Goal: Task Accomplishment & Management: Manage account settings

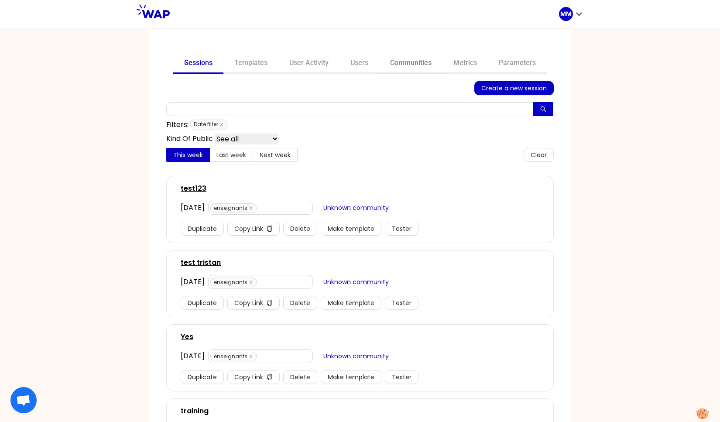
click at [414, 58] on link "Communities" at bounding box center [410, 63] width 63 height 21
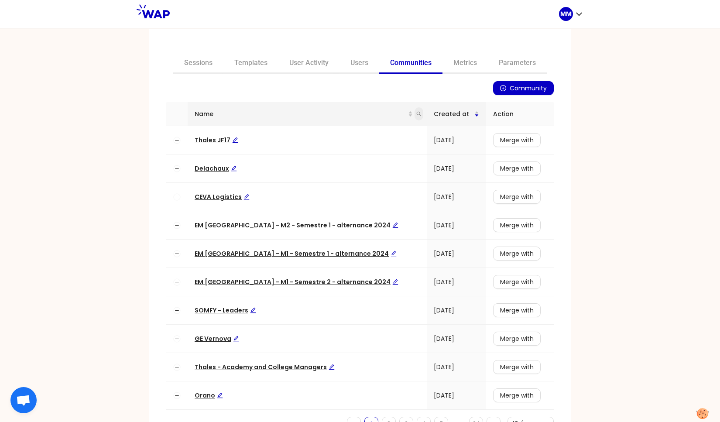
click at [416, 114] on icon "search" at bounding box center [418, 113] width 5 height 5
type input "hr dir"
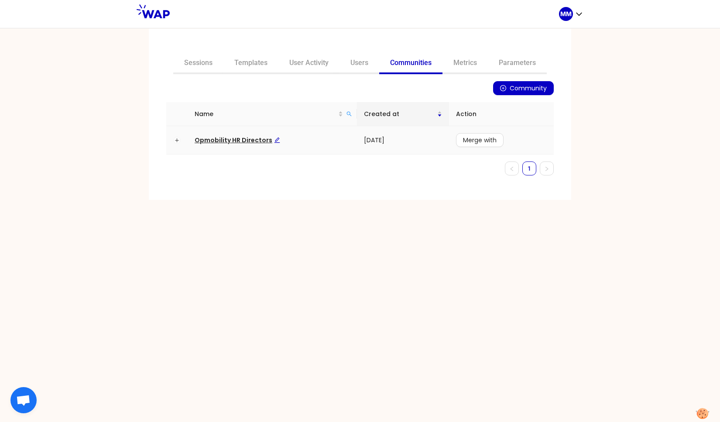
click at [251, 138] on span "Opmobility HR Directors" at bounding box center [238, 140] width 86 height 9
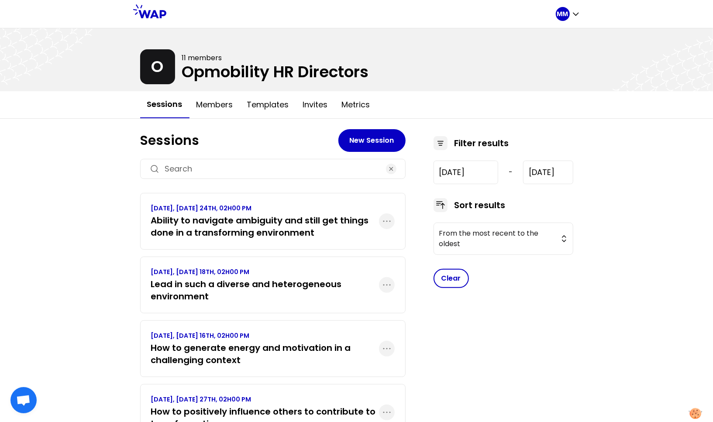
click at [312, 286] on h3 "Lead in such a diverse and heterogeneous environment" at bounding box center [265, 290] width 228 height 24
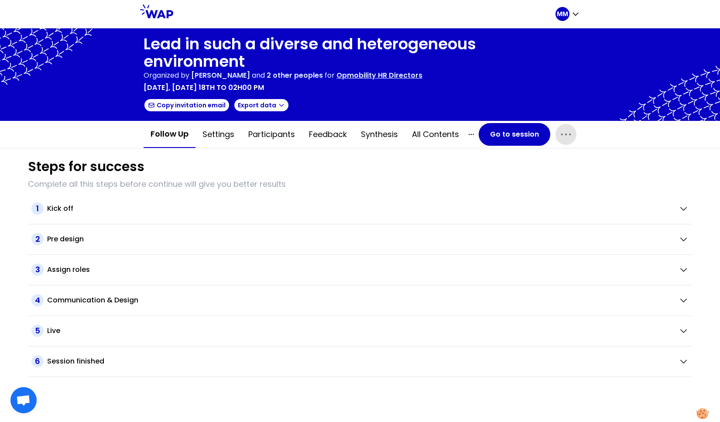
drag, startPoint x: 563, startPoint y: 135, endPoint x: 561, endPoint y: 141, distance: 6.9
click at [563, 135] on icon "button" at bounding box center [566, 134] width 14 height 14
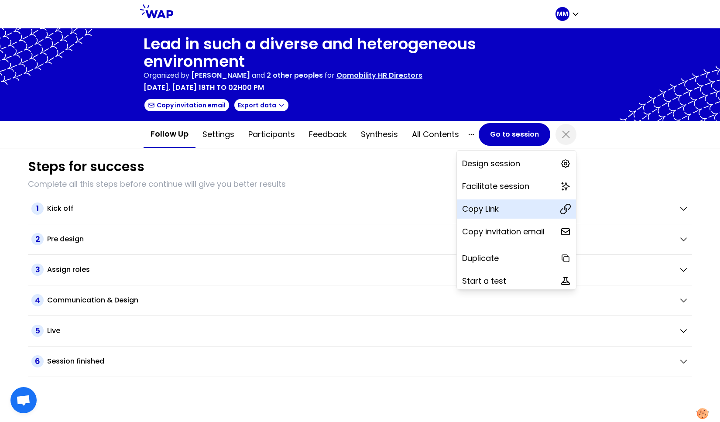
click at [517, 208] on div "Copy Link" at bounding box center [516, 209] width 119 height 19
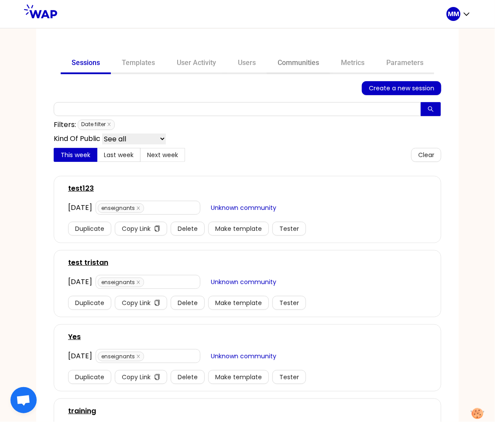
click at [292, 65] on link "Communities" at bounding box center [298, 63] width 63 height 21
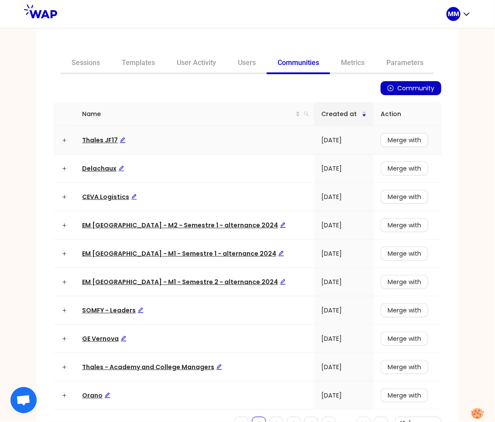
click at [96, 141] on span "Thales JF17" at bounding box center [104, 140] width 44 height 9
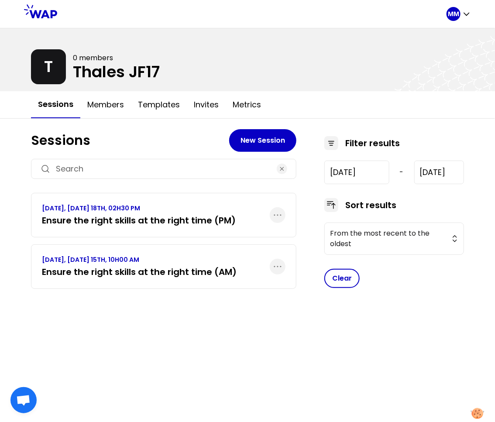
click at [147, 272] on h3 "Ensure the right skills at the right time (AM)" at bounding box center [139, 272] width 195 height 12
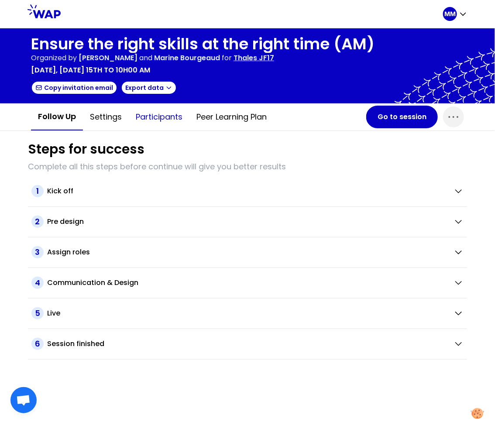
click at [159, 115] on button "Participants" at bounding box center [159, 117] width 61 height 26
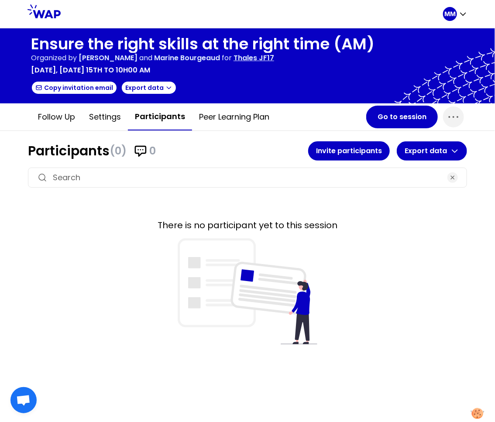
click at [102, 118] on button "Settings" at bounding box center [105, 117] width 46 height 26
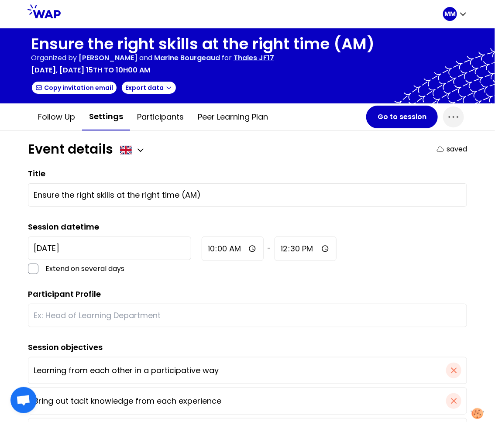
click at [79, 313] on input "text" at bounding box center [248, 316] width 428 height 12
type input "EM and EDM"
click at [401, 117] on button "Go to session" at bounding box center [402, 117] width 72 height 23
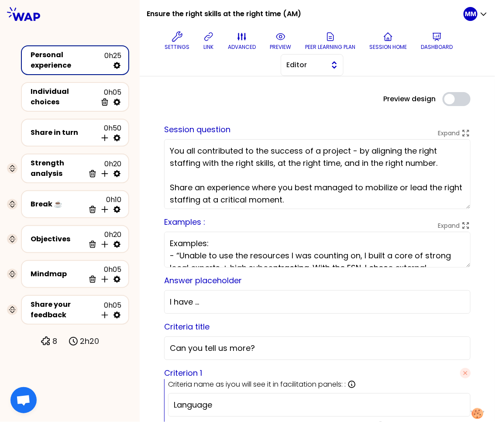
click at [306, 63] on span "Editor" at bounding box center [305, 65] width 39 height 10
click at [307, 98] on span "Facilitator" at bounding box center [318, 101] width 38 height 10
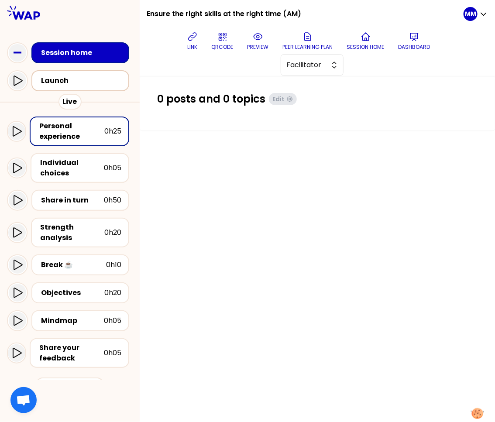
click at [76, 79] on div "Launch" at bounding box center [83, 81] width 84 height 10
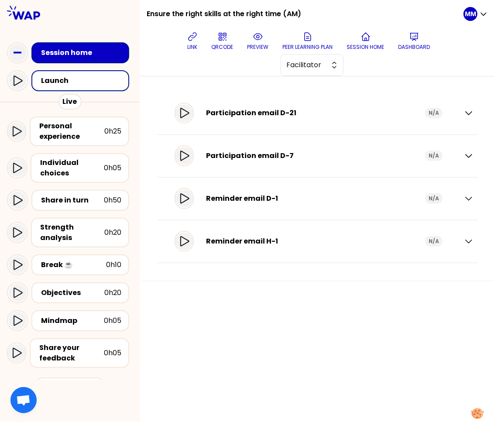
click at [236, 112] on div "Participation email D-21" at bounding box center [315, 113] width 219 height 10
drag, startPoint x: 466, startPoint y: 113, endPoint x: 452, endPoint y: 117, distance: 14.4
click at [466, 113] on icon "button" at bounding box center [469, 113] width 6 height 3
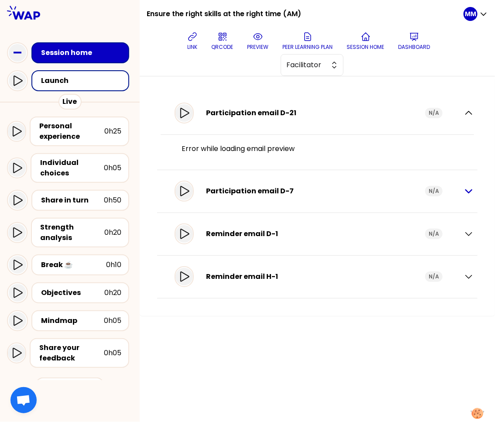
click at [468, 190] on icon "button" at bounding box center [469, 191] width 10 height 10
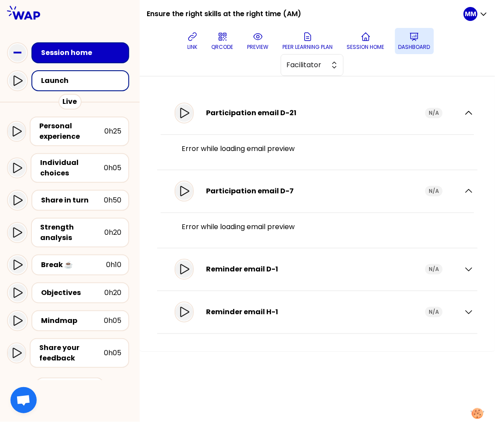
click at [416, 41] on icon at bounding box center [414, 36] width 10 height 10
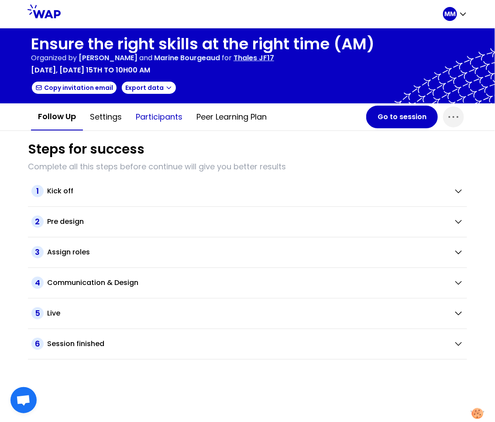
click at [152, 120] on button "Participants" at bounding box center [159, 117] width 61 height 26
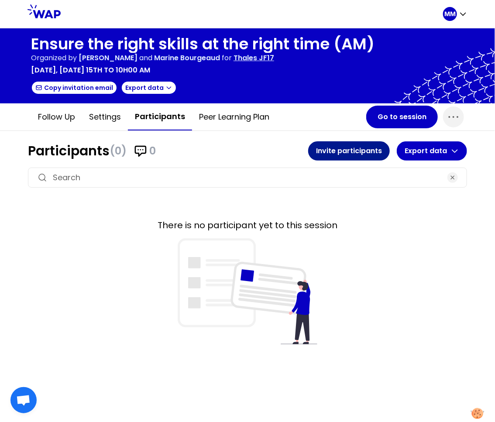
click at [342, 152] on button "Invite participants" at bounding box center [349, 150] width 82 height 19
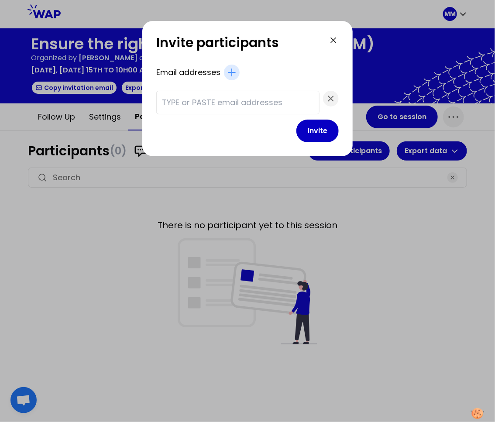
click at [210, 105] on input "text" at bounding box center [238, 102] width 152 height 12
paste input "rudragouda.patil@uk.thalesgroup.com julien.ferriere@thalesaleniaspace.com john.…"
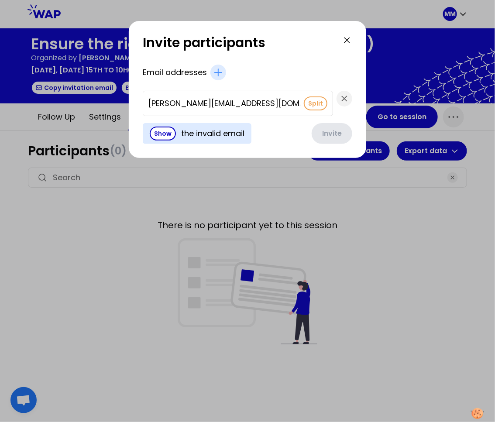
scroll to position [0, 1651]
click at [200, 129] on div "Show the invalid email" at bounding box center [197, 133] width 109 height 21
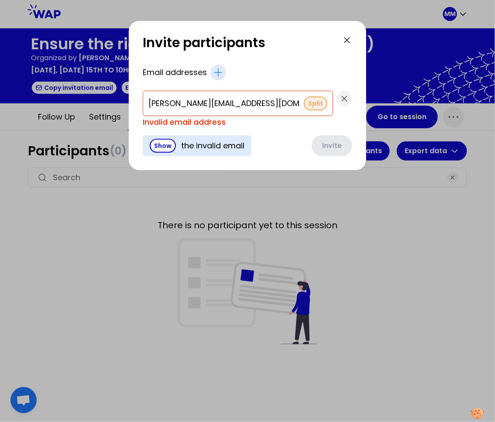
click at [304, 103] on button "Split" at bounding box center [316, 103] width 24 height 14
type input "giles.hider@uk.thalesgroup.com"
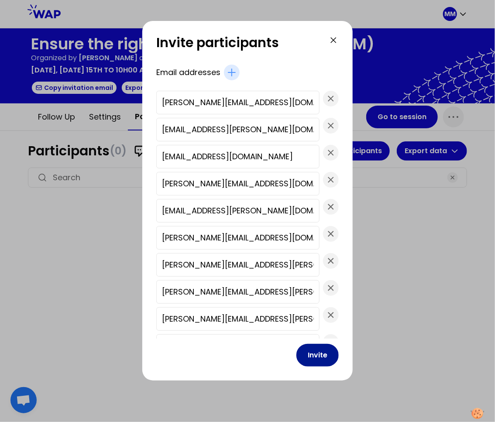
click at [297, 354] on button "Invite" at bounding box center [317, 355] width 42 height 23
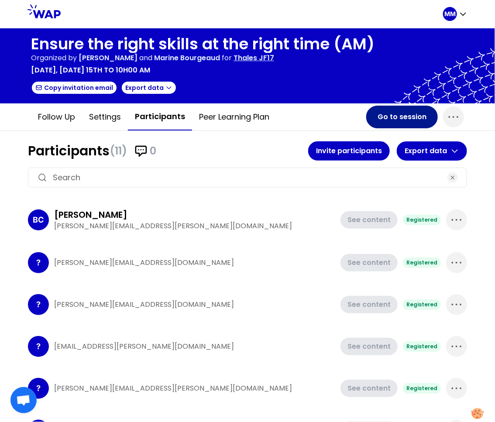
click at [408, 118] on button "Go to session" at bounding box center [402, 117] width 72 height 23
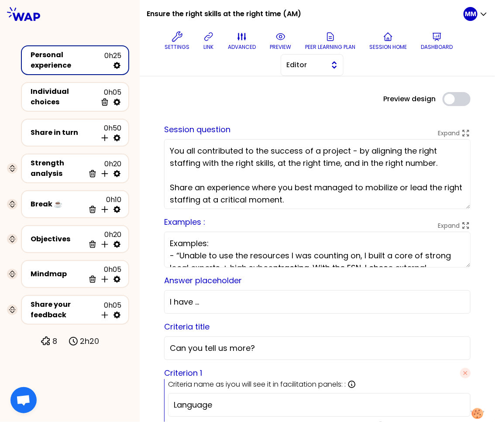
click at [313, 67] on span "Editor" at bounding box center [305, 65] width 39 height 10
click at [301, 104] on span "Facilitator" at bounding box center [318, 101] width 38 height 10
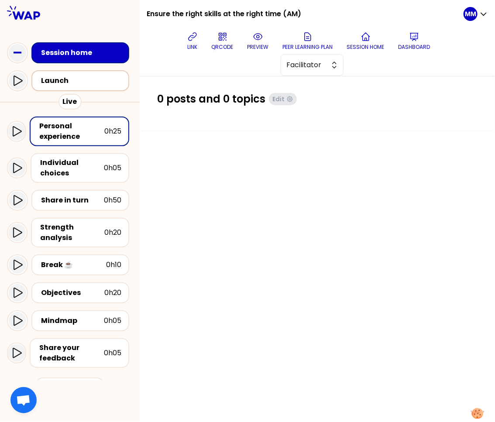
click at [102, 89] on div "Launch" at bounding box center [80, 80] width 98 height 21
click at [98, 82] on div "Launch" at bounding box center [83, 81] width 84 height 10
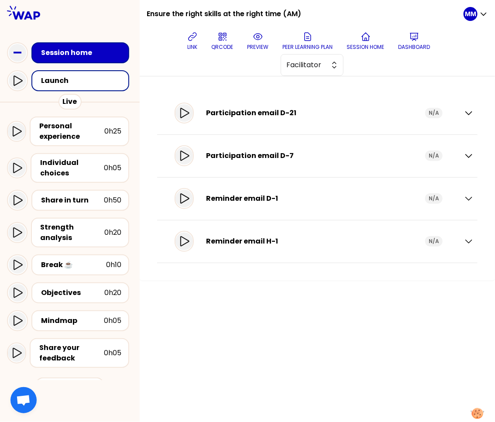
drag, startPoint x: 468, startPoint y: 114, endPoint x: 455, endPoint y: 120, distance: 14.5
click at [468, 114] on icon "button" at bounding box center [469, 113] width 6 height 3
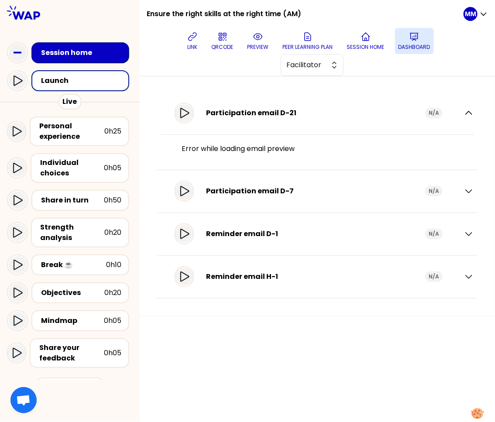
click at [424, 44] on p "Dashboard" at bounding box center [415, 47] width 32 height 7
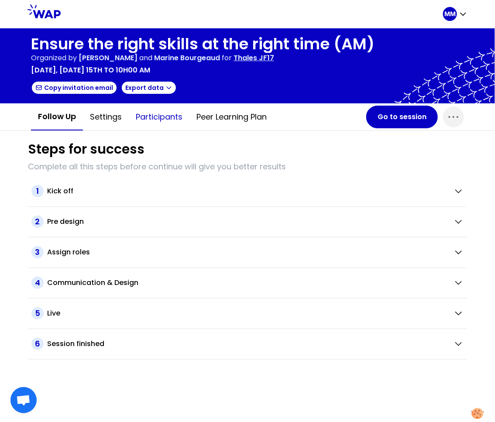
click at [167, 119] on button "Participants" at bounding box center [159, 117] width 61 height 26
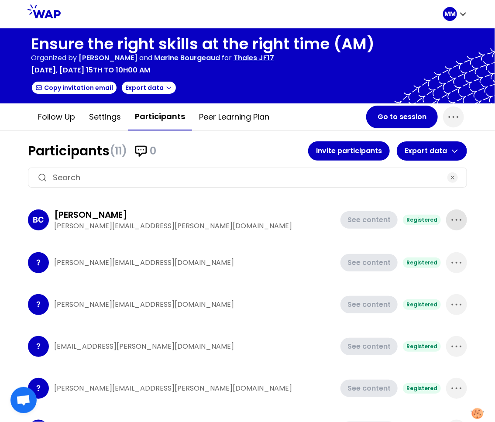
click at [450, 219] on icon "button" at bounding box center [457, 220] width 14 height 14
click at [437, 241] on div "Delete" at bounding box center [440, 249] width 52 height 19
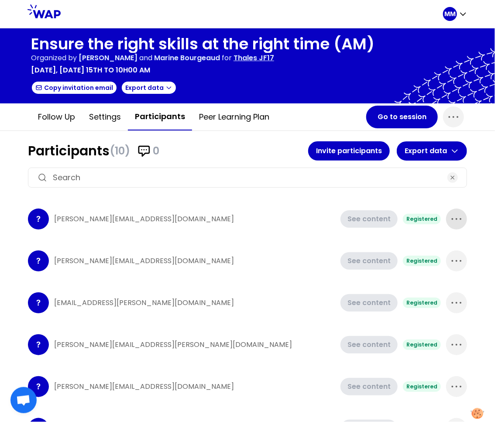
click at [451, 220] on icon "button" at bounding box center [457, 219] width 14 height 14
click at [434, 244] on p "Delete" at bounding box center [432, 248] width 24 height 12
click at [450, 220] on icon "button" at bounding box center [457, 219] width 14 height 14
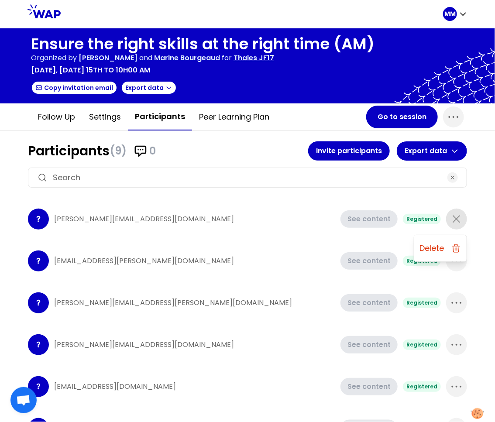
drag, startPoint x: 438, startPoint y: 246, endPoint x: 442, endPoint y: 234, distance: 13.3
click at [438, 246] on div "Delete" at bounding box center [440, 248] width 52 height 19
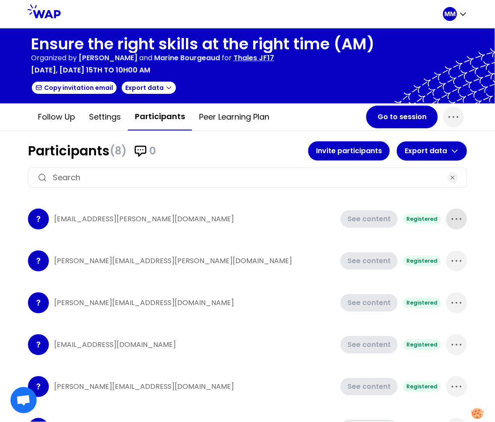
click at [452, 214] on icon "button" at bounding box center [457, 219] width 14 height 14
click at [437, 255] on div "Delete" at bounding box center [440, 248] width 52 height 19
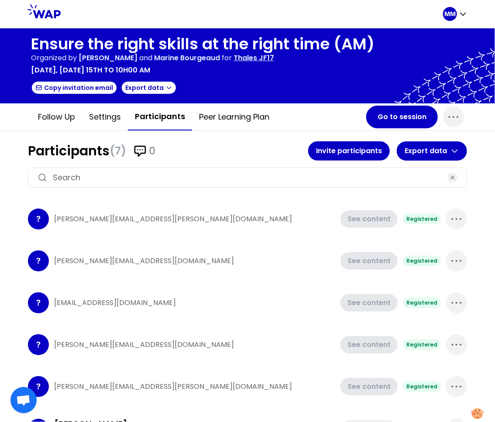
drag, startPoint x: 449, startPoint y: 220, endPoint x: 444, endPoint y: 231, distance: 12.5
click at [450, 220] on icon "button" at bounding box center [457, 219] width 14 height 14
click at [436, 248] on p "Delete" at bounding box center [432, 248] width 24 height 12
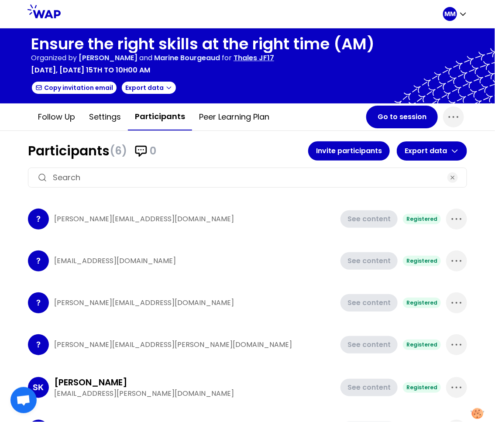
drag, startPoint x: 451, startPoint y: 220, endPoint x: 447, endPoint y: 228, distance: 9.2
click at [451, 220] on icon "button" at bounding box center [457, 219] width 14 height 14
click at [440, 249] on div "Delete" at bounding box center [440, 248] width 52 height 19
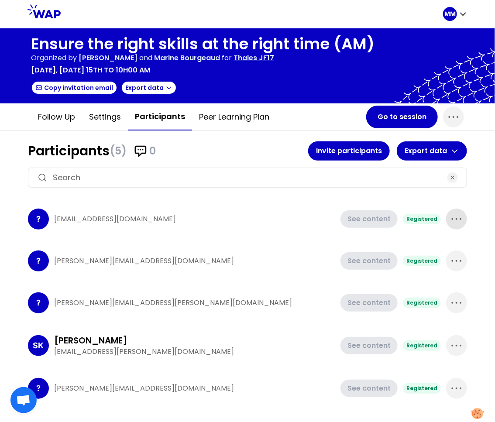
click at [447, 220] on span "button" at bounding box center [456, 219] width 21 height 21
click at [441, 243] on p "Delete" at bounding box center [432, 248] width 24 height 12
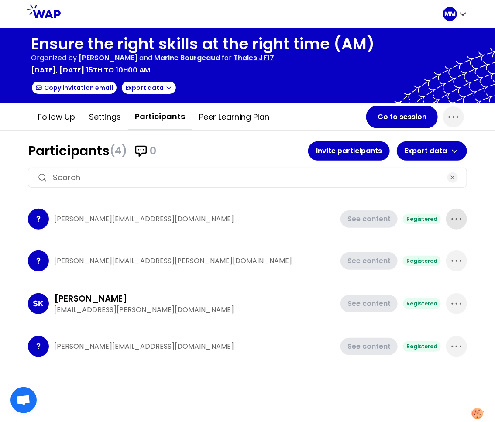
click at [456, 215] on icon "button" at bounding box center [457, 219] width 14 height 14
drag, startPoint x: 444, startPoint y: 244, endPoint x: 447, endPoint y: 227, distance: 17.8
click at [443, 244] on p "Delete" at bounding box center [432, 248] width 24 height 12
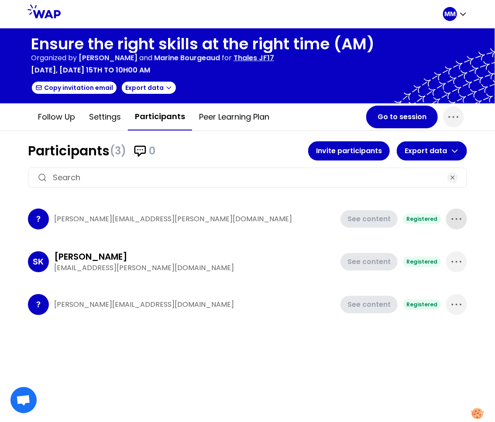
click at [455, 219] on icon "button" at bounding box center [457, 219] width 14 height 14
drag, startPoint x: 444, startPoint y: 247, endPoint x: 449, endPoint y: 246, distance: 5.4
click at [444, 247] on div "Delete" at bounding box center [440, 248] width 52 height 19
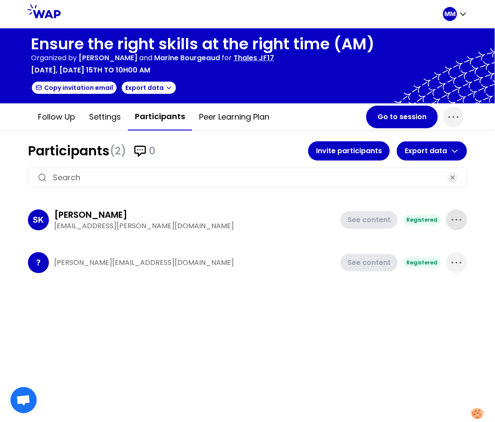
click at [456, 222] on icon "button" at bounding box center [457, 220] width 14 height 14
drag, startPoint x: 438, startPoint y: 254, endPoint x: 444, endPoint y: 237, distance: 17.4
click at [438, 253] on div "Delete" at bounding box center [440, 249] width 52 height 19
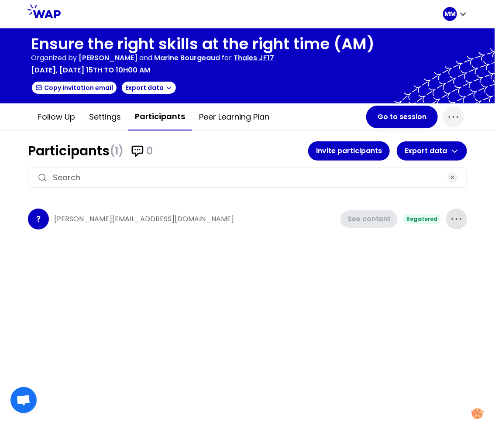
click at [461, 213] on icon "button" at bounding box center [457, 219] width 14 height 14
drag, startPoint x: 447, startPoint y: 249, endPoint x: 408, endPoint y: 229, distance: 43.5
click at [447, 248] on div "Delete" at bounding box center [440, 248] width 52 height 19
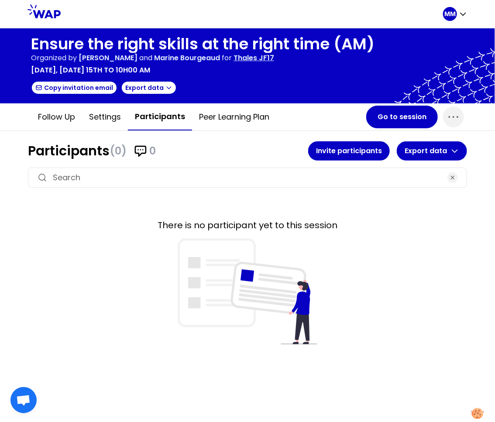
click at [209, 183] on div at bounding box center [247, 178] width 439 height 20
click at [339, 151] on button "Invite participants" at bounding box center [349, 150] width 82 height 19
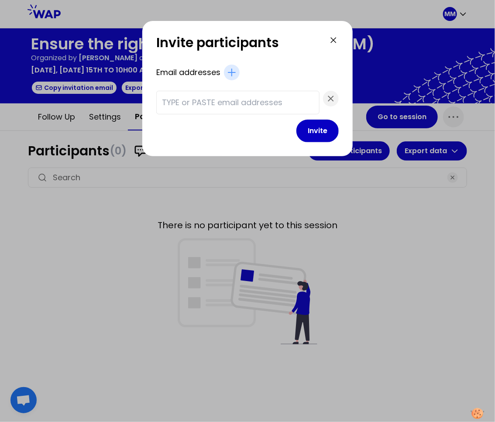
click at [192, 102] on input "text" at bounding box center [238, 102] width 152 height 12
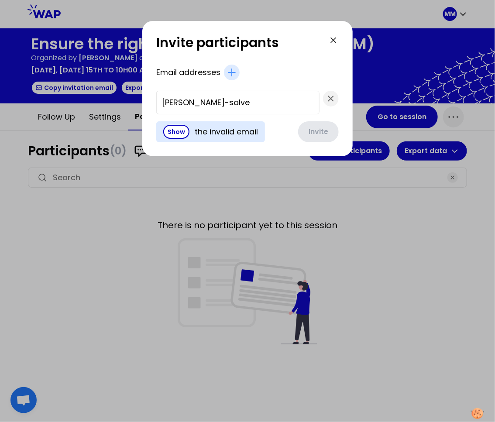
type input "marie-solveig@wearepeers.com"
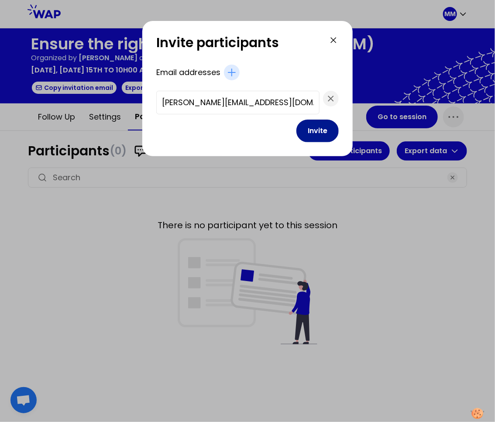
click at [296, 135] on button "Invite" at bounding box center [317, 131] width 42 height 23
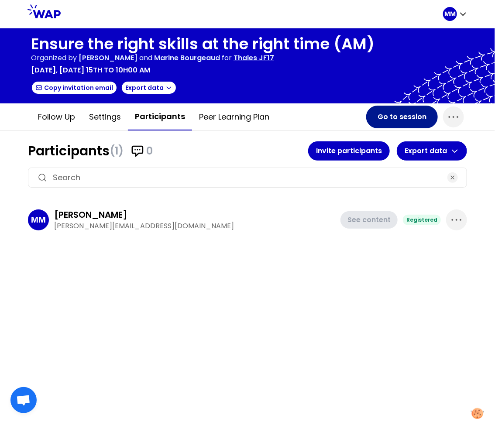
click at [400, 118] on button "Go to session" at bounding box center [402, 117] width 72 height 23
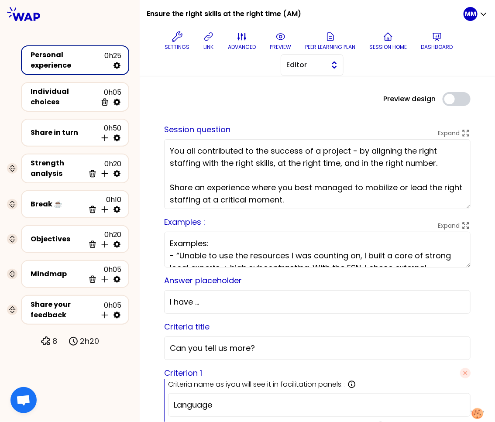
click at [327, 58] on button "Editor" at bounding box center [312, 65] width 63 height 22
click at [320, 102] on span "Facilitator" at bounding box center [318, 101] width 38 height 10
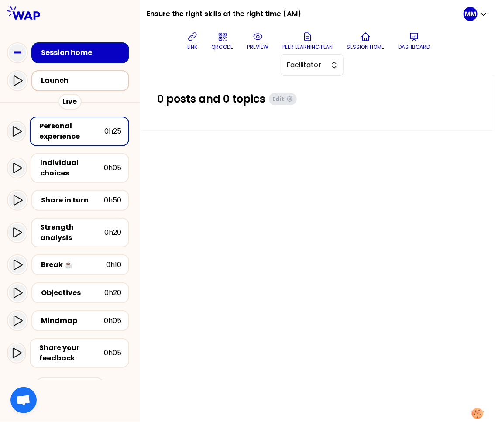
click at [101, 87] on div "Launch" at bounding box center [82, 81] width 86 height 12
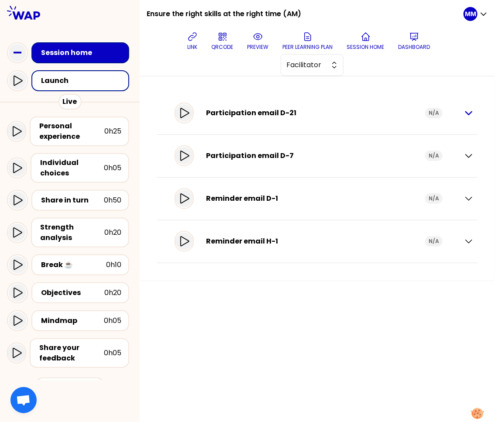
click at [471, 110] on icon "button" at bounding box center [469, 113] width 10 height 10
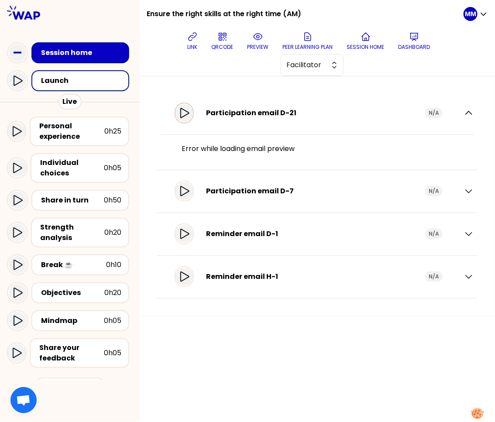
click at [189, 115] on icon at bounding box center [184, 113] width 10 height 10
click at [196, 38] on icon at bounding box center [192, 37] width 8 height 8
click at [197, 38] on icon at bounding box center [192, 36] width 10 height 10
click at [466, 189] on icon "button" at bounding box center [469, 191] width 10 height 10
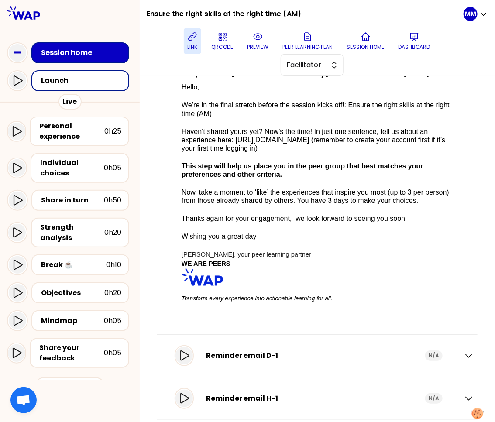
scroll to position [202, 0]
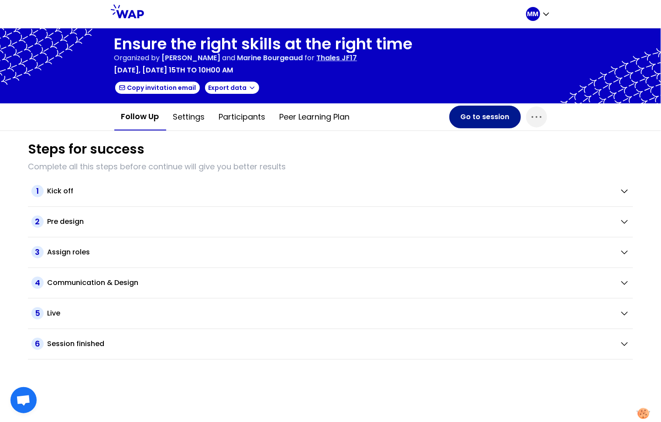
click at [474, 115] on button "Go to session" at bounding box center [486, 117] width 72 height 23
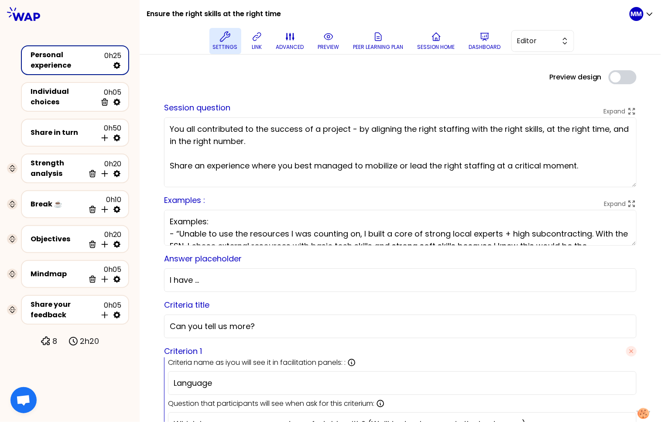
click at [230, 44] on p "Settings" at bounding box center [225, 47] width 25 height 7
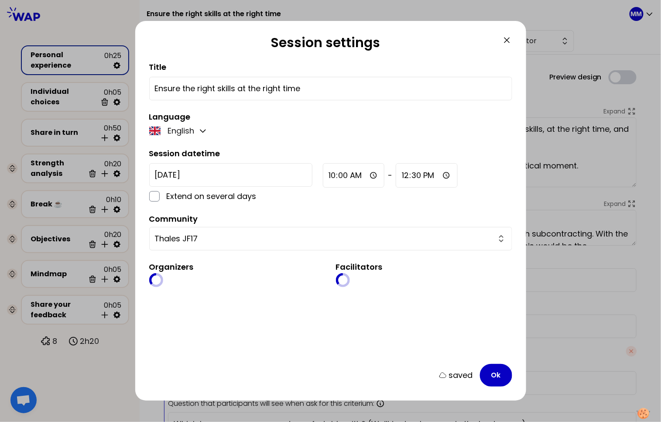
click at [343, 87] on input "Ensure the right skills at the right time" at bounding box center [331, 89] width 352 height 12
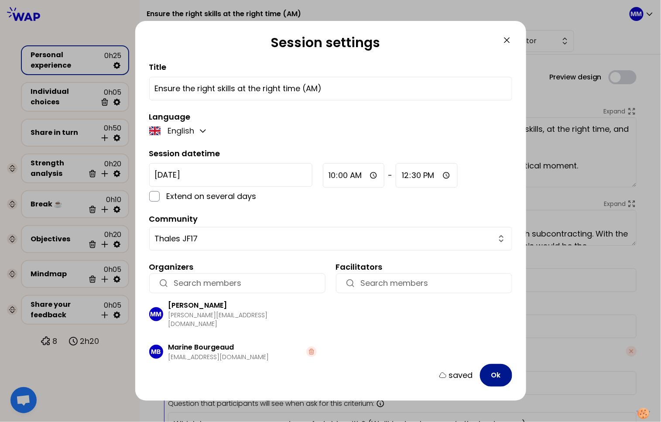
type input "Ensure the right skills at the right time (AM)"
click at [501, 368] on button "Ok" at bounding box center [496, 375] width 32 height 23
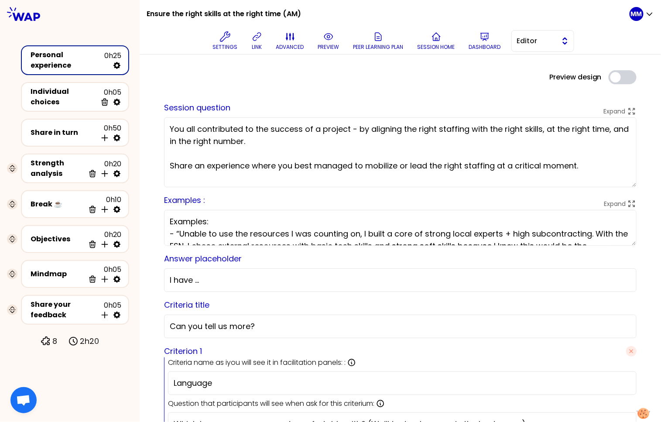
click at [530, 39] on span "Editor" at bounding box center [536, 41] width 39 height 10
click at [490, 40] on icon at bounding box center [485, 36] width 10 height 10
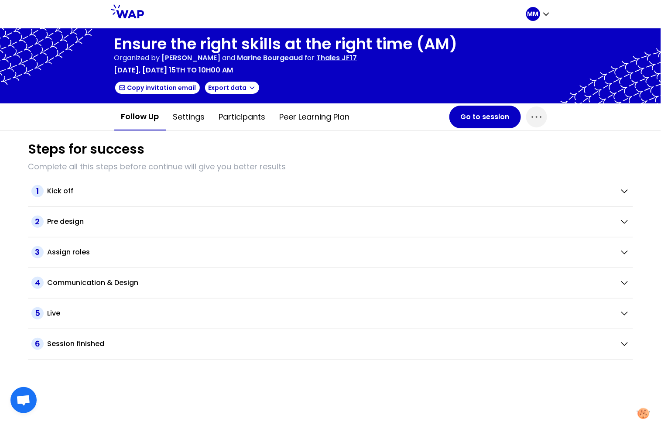
click at [354, 57] on p "Thales JF17" at bounding box center [337, 58] width 41 height 10
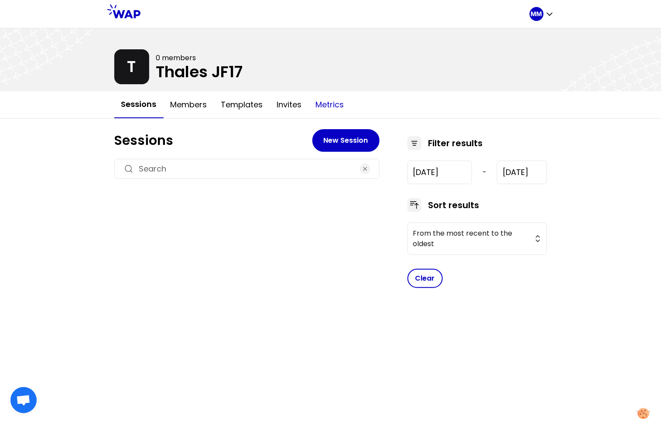
type input "2025-9-15"
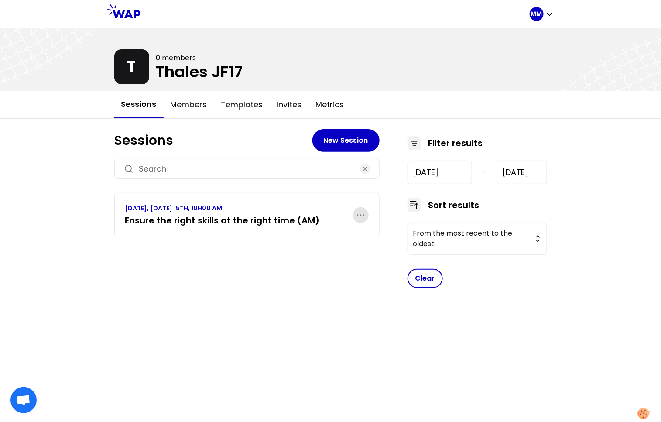
click at [362, 214] on icon "button" at bounding box center [361, 215] width 10 height 10
click at [339, 242] on p "Duplicate" at bounding box center [327, 242] width 37 height 12
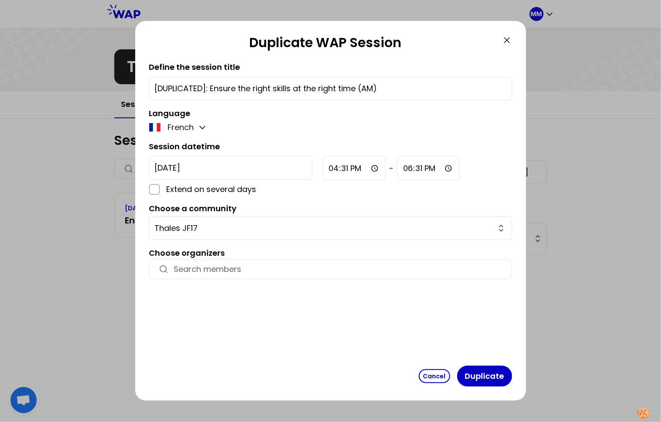
click at [385, 85] on input "[DUPLICATED]: Ensure the right skills at the right time (AM)" at bounding box center [331, 89] width 352 height 12
drag, startPoint x: 210, startPoint y: 85, endPoint x: 139, endPoint y: 88, distance: 71.6
click at [133, 80] on div "Duplicate WAP Session Define the session title [DUPLICATED]: Ensure the right s…" at bounding box center [330, 211] width 661 height 422
type input "Ensure the right skills at the right time (PM)"
click at [204, 124] on icon "button" at bounding box center [202, 127] width 9 height 9
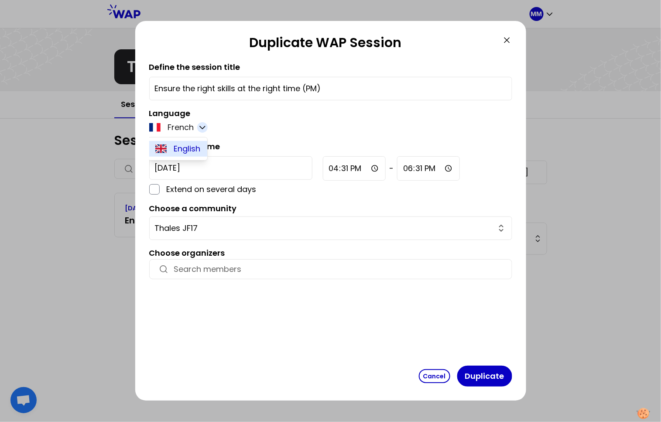
click at [177, 151] on span "English" at bounding box center [187, 149] width 27 height 12
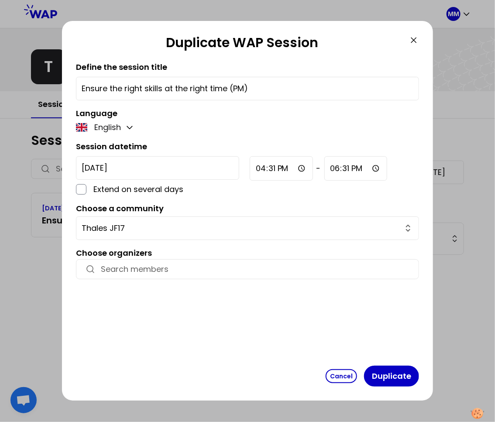
click at [115, 168] on input "2025-9-16" at bounding box center [157, 168] width 163 height 24
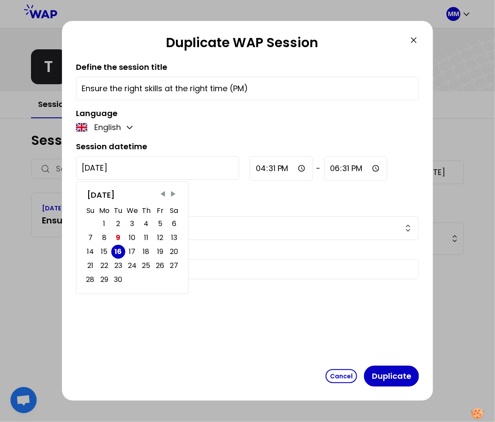
drag, startPoint x: 145, startPoint y: 251, endPoint x: 173, endPoint y: 240, distance: 30.3
click at [145, 251] on div "18" at bounding box center [146, 252] width 7 height 12
type input "2025-9-18"
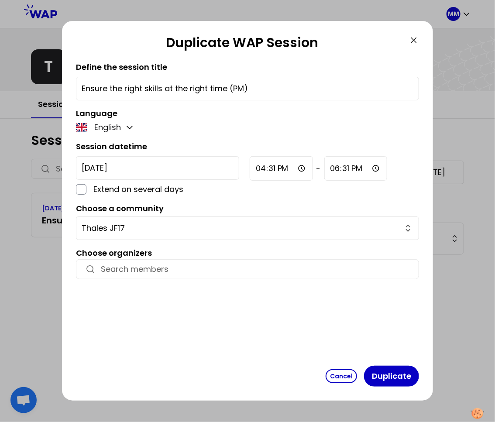
click at [250, 169] on input "16:31" at bounding box center [281, 168] width 63 height 24
type input "14:30"
type input "07:31"
click at [250, 168] on input "01:30" at bounding box center [281, 168] width 62 height 24
type input "14:30"
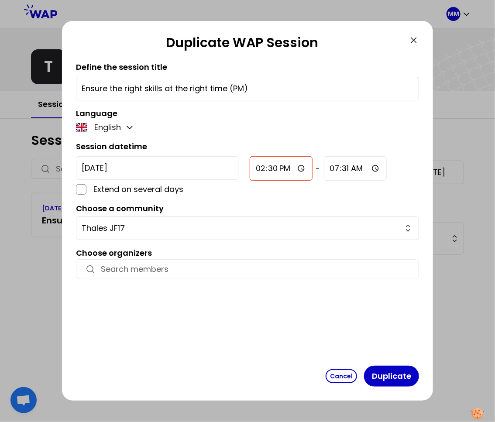
type input "14:31"
drag, startPoint x: 385, startPoint y: 372, endPoint x: 152, endPoint y: 247, distance: 264.7
click at [385, 372] on button "Duplicate" at bounding box center [391, 376] width 55 height 21
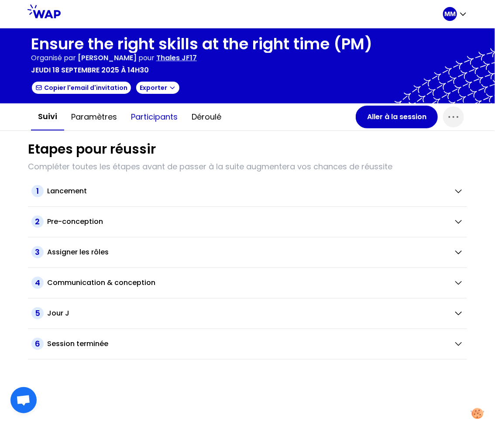
click at [163, 117] on button "Participants" at bounding box center [154, 117] width 61 height 26
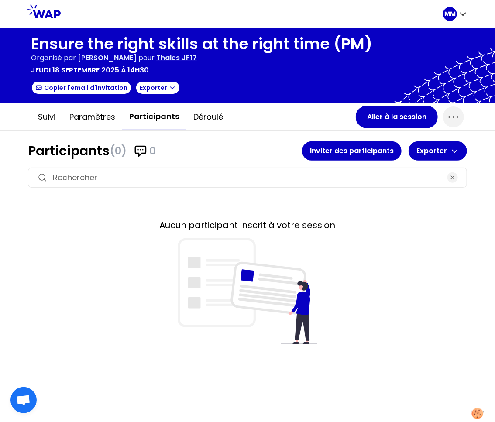
drag, startPoint x: 76, startPoint y: 119, endPoint x: 101, endPoint y: 131, distance: 27.5
click at [77, 119] on button "Paramètres" at bounding box center [92, 117] width 60 height 26
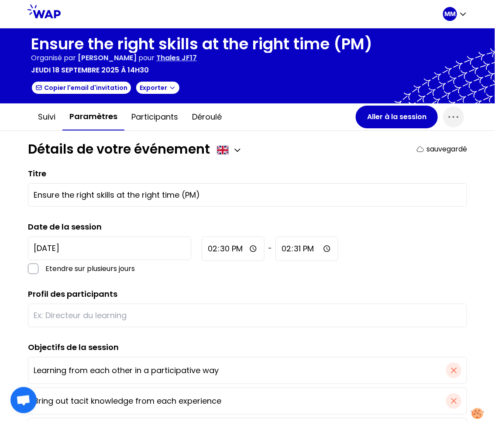
click at [127, 312] on input "text" at bounding box center [248, 316] width 428 height 12
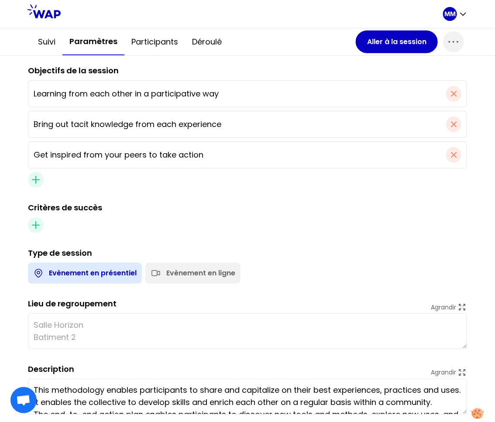
type input "EM and EDM"
click at [191, 275] on div "Evènement en ligne" at bounding box center [200, 273] width 69 height 10
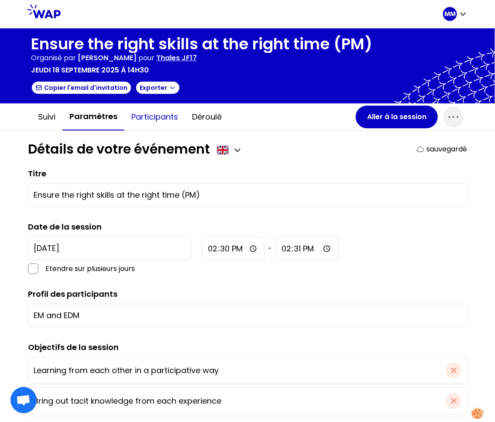
click at [147, 115] on button "Participants" at bounding box center [154, 117] width 61 height 26
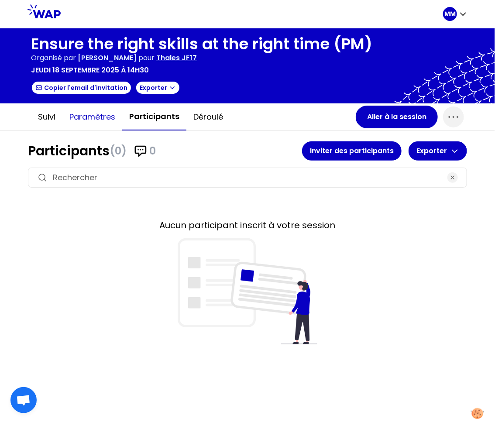
click at [103, 114] on button "Paramètres" at bounding box center [92, 117] width 60 height 26
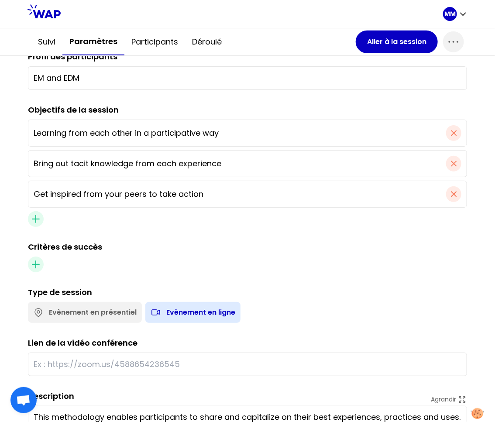
scroll to position [284, 0]
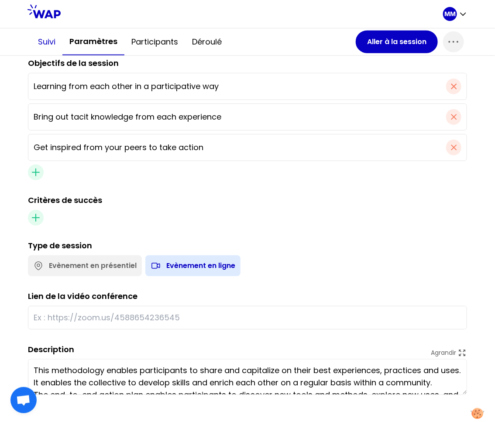
click at [39, 41] on button "Suivi" at bounding box center [46, 42] width 31 height 26
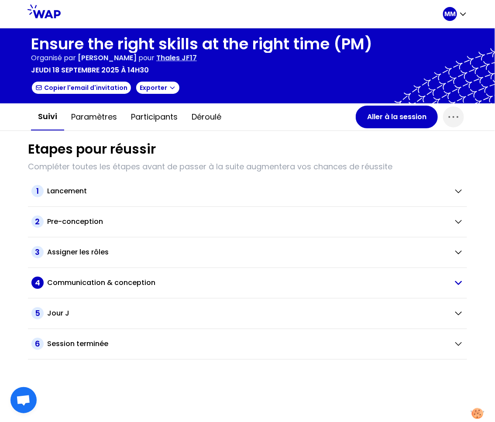
click at [116, 282] on h2 "Communication & conception" at bounding box center [101, 283] width 108 height 10
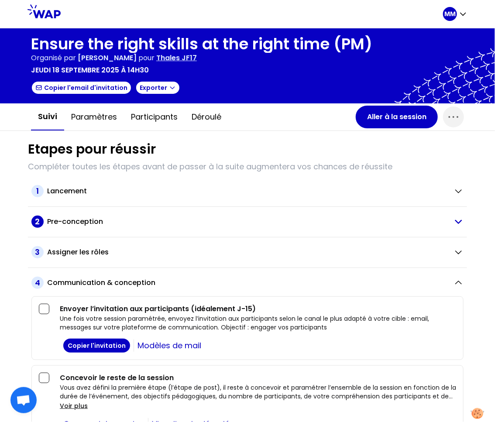
click at [82, 221] on h2 "Pre-conception" at bounding box center [75, 222] width 56 height 10
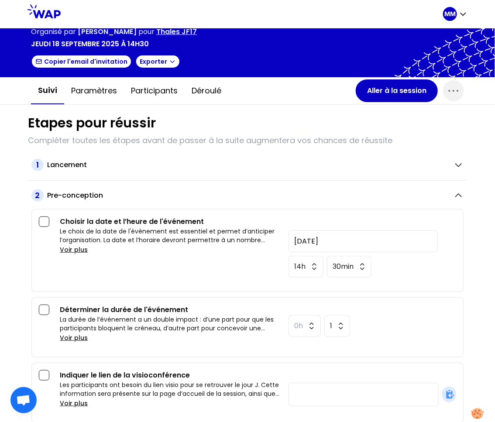
scroll to position [27, 0]
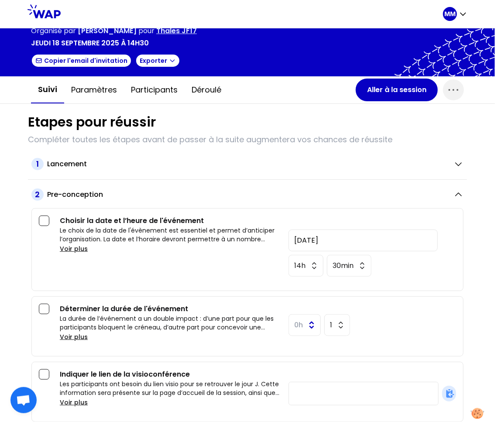
click at [294, 326] on span "0h" at bounding box center [298, 325] width 9 height 10
drag, startPoint x: 299, startPoint y: 379, endPoint x: 298, endPoint y: 370, distance: 9.2
click at [299, 379] on li "2h" at bounding box center [304, 375] width 31 height 14
click at [330, 325] on span "1" at bounding box center [331, 325] width 2 height 10
drag, startPoint x: 331, startPoint y: 412, endPoint x: 331, endPoint y: 390, distance: 22.3
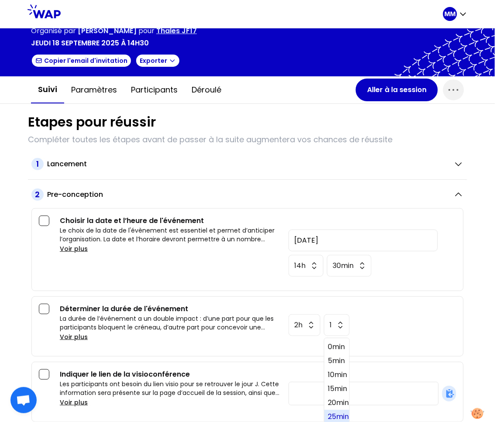
click at [331, 412] on span "25min" at bounding box center [337, 417] width 18 height 10
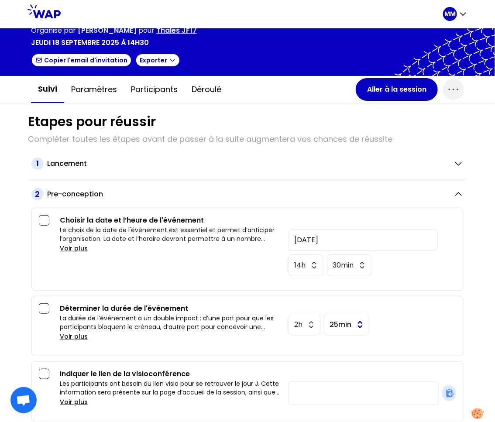
click at [346, 323] on button "25min" at bounding box center [346, 325] width 45 height 22
drag, startPoint x: 340, startPoint y: 381, endPoint x: 363, endPoint y: 284, distance: 99.6
click at [340, 380] on span "30min" at bounding box center [346, 384] width 37 height 10
click at [393, 88] on button "Aller à la session" at bounding box center [397, 89] width 82 height 23
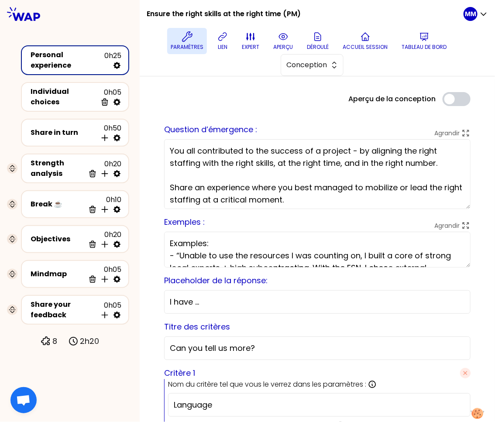
click at [177, 45] on p "Paramètres" at bounding box center [187, 47] width 33 height 7
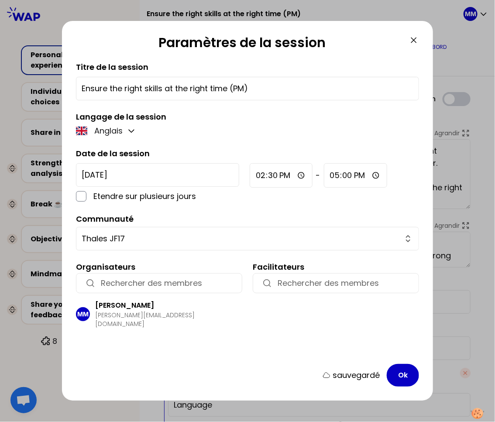
click at [415, 40] on icon at bounding box center [414, 40] width 10 height 10
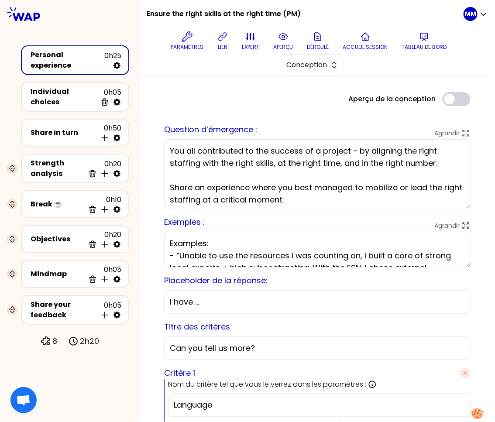
click at [422, 44] on p "Tableau de bord" at bounding box center [424, 47] width 45 height 7
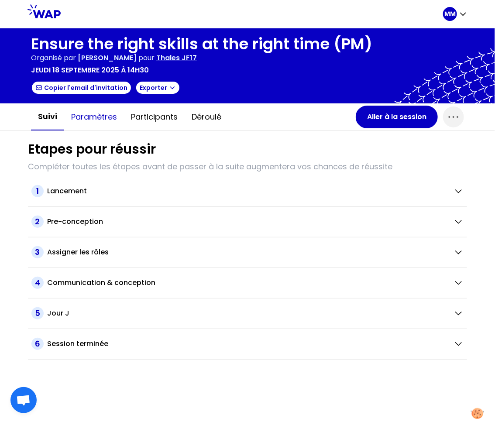
click at [94, 120] on button "Paramètres" at bounding box center [94, 117] width 60 height 26
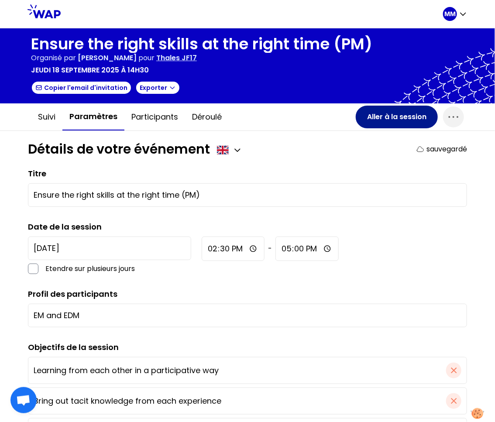
click at [375, 115] on button "Aller à la session" at bounding box center [397, 117] width 82 height 23
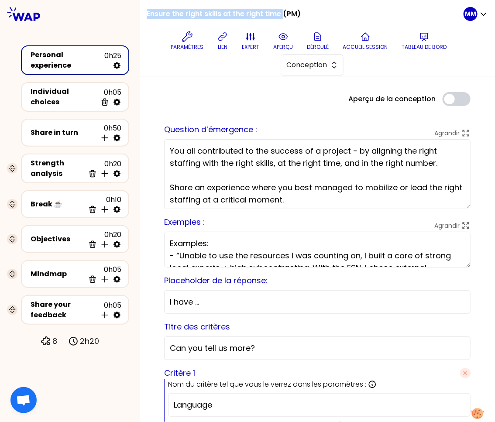
drag, startPoint x: 209, startPoint y: 13, endPoint x: 202, endPoint y: 7, distance: 9.3
click at [281, 13] on div "Ensure the right skills at the right time (PM) Paramètres lien expert aperçu Dé…" at bounding box center [317, 38] width 355 height 76
click at [194, 44] on p "Paramètres" at bounding box center [187, 47] width 33 height 7
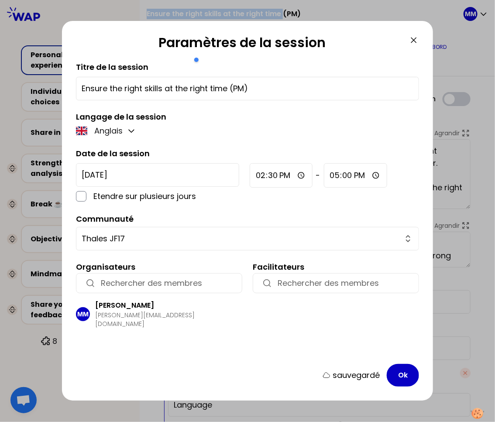
click at [415, 42] on icon at bounding box center [414, 40] width 10 height 10
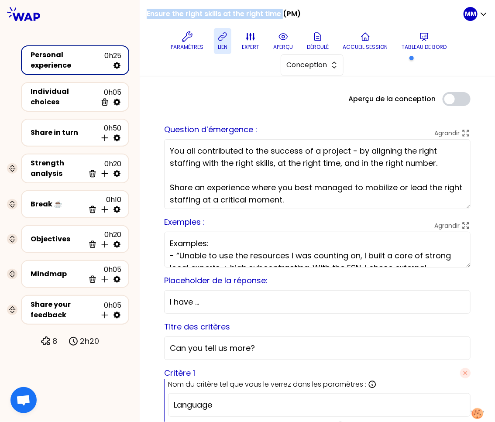
click at [224, 41] on icon at bounding box center [222, 36] width 10 height 10
click at [292, 64] on span "Conception" at bounding box center [305, 65] width 39 height 10
click at [309, 97] on span "Facilitation" at bounding box center [318, 101] width 38 height 10
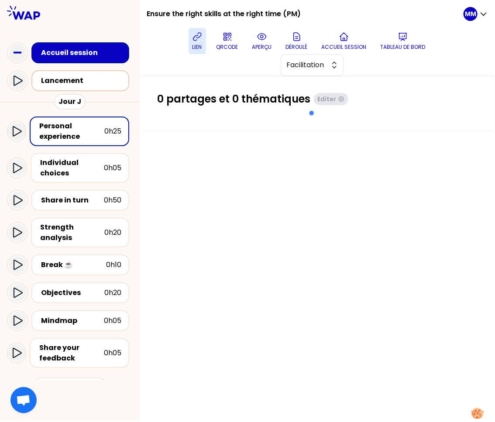
click at [78, 81] on div "Lancement" at bounding box center [83, 81] width 84 height 10
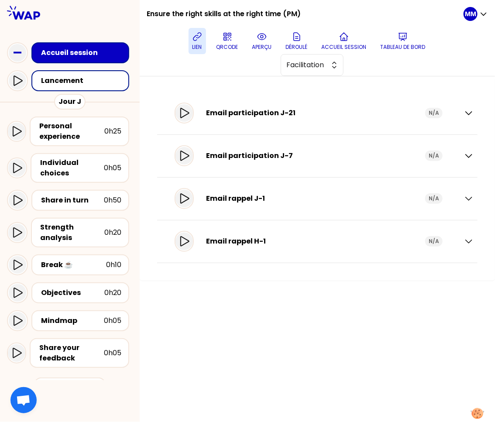
click at [200, 45] on p "lien" at bounding box center [198, 47] width 10 height 7
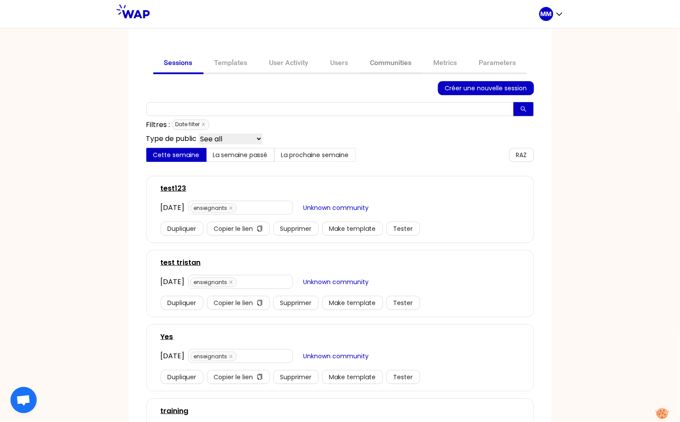
click at [382, 62] on link "Communities" at bounding box center [390, 63] width 63 height 21
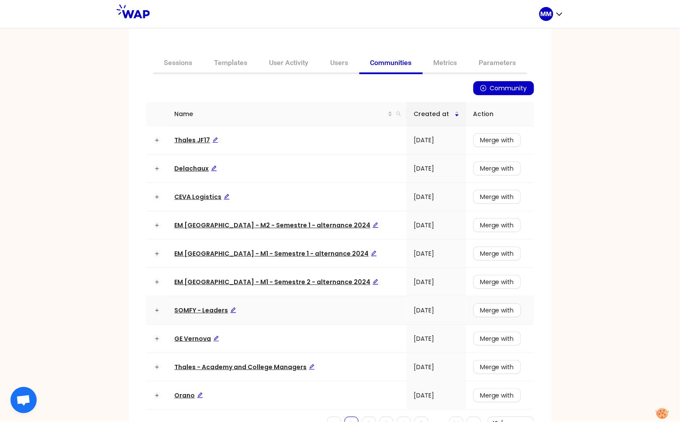
click at [206, 310] on span "SOMFY - Leaders" at bounding box center [206, 310] width 62 height 9
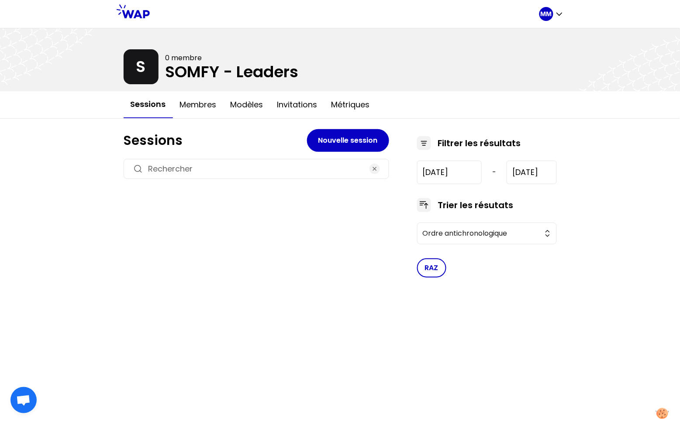
type input "2024-7-17"
type input "2025-10-14"
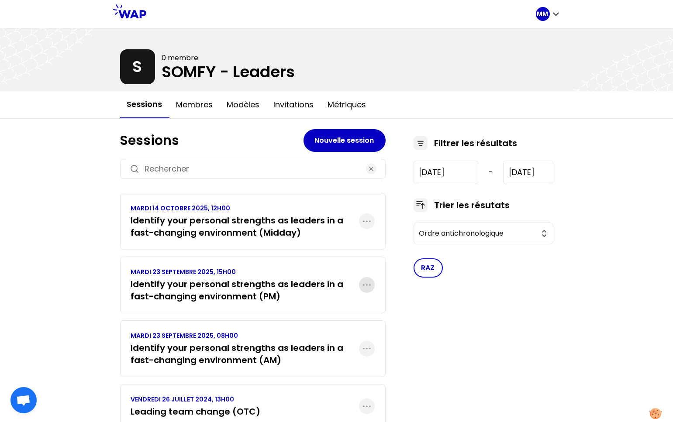
click at [368, 284] on icon "button" at bounding box center [366, 285] width 10 height 10
click at [257, 279] on h3 "Identify your personal strengths as leaders in a fast-changing environment (PM)" at bounding box center [245, 290] width 228 height 24
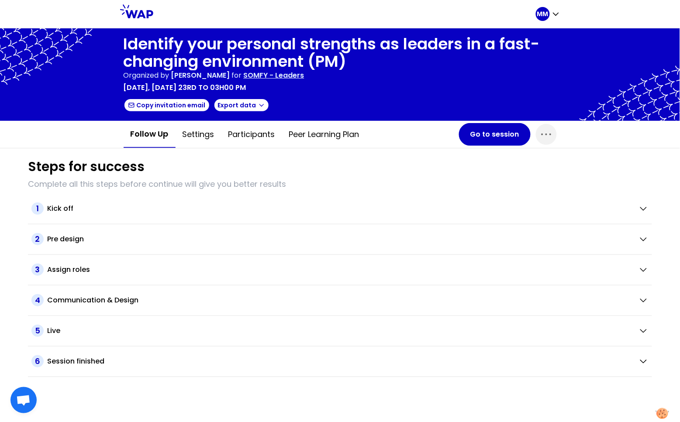
drag, startPoint x: 538, startPoint y: 133, endPoint x: 539, endPoint y: 144, distance: 11.4
click at [538, 133] on span "button" at bounding box center [546, 134] width 21 height 21
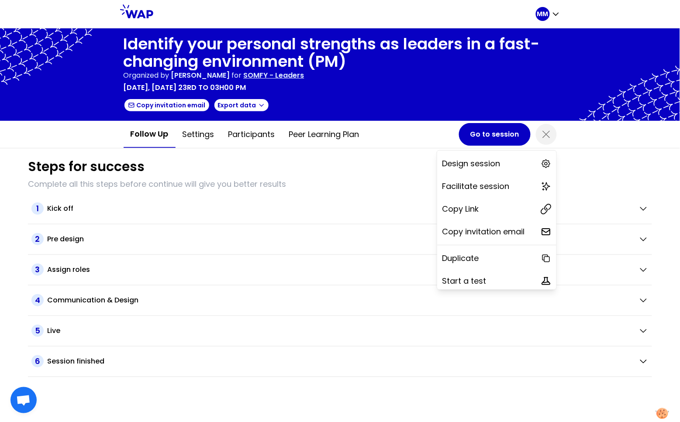
drag, startPoint x: 496, startPoint y: 210, endPoint x: 645, endPoint y: 186, distance: 150.4
click at [497, 210] on div "Copy Link" at bounding box center [496, 209] width 119 height 19
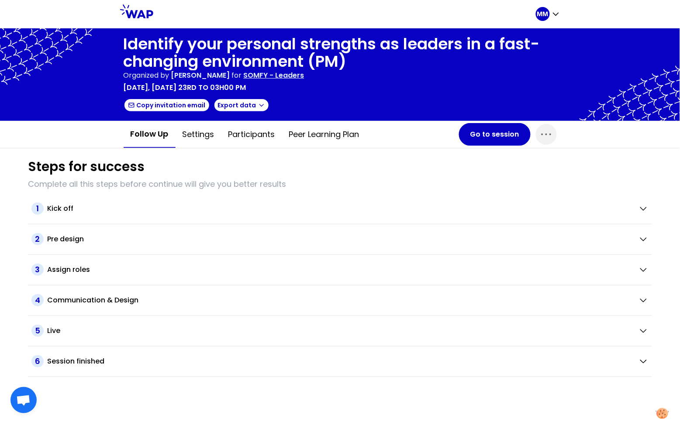
click at [301, 77] on p "SOMFY - Leaders" at bounding box center [274, 75] width 61 height 10
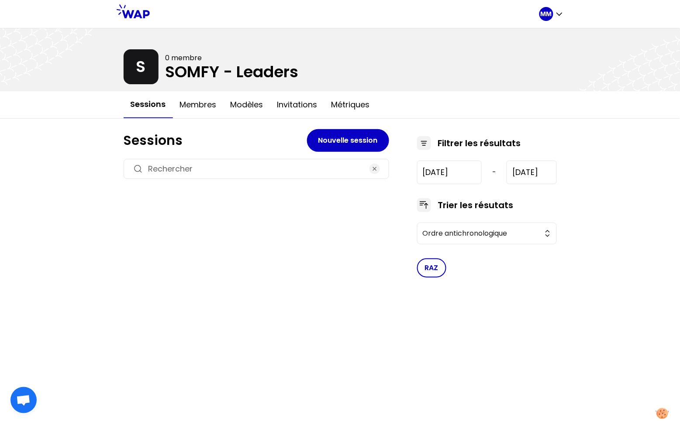
type input "[DATE]"
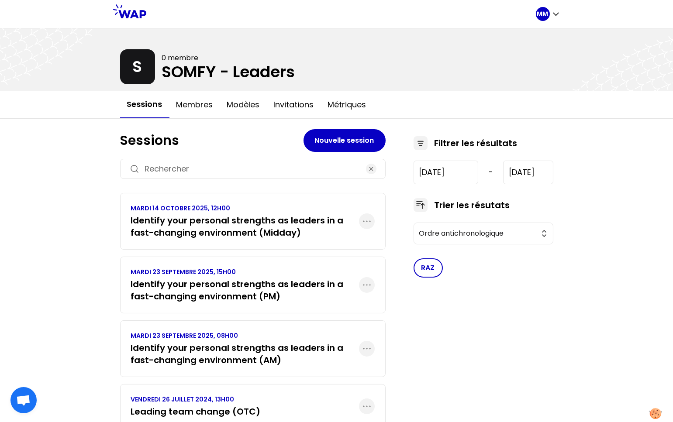
click at [273, 230] on h3 "Identify your personal strengths as leaders in a fast-changing environment (Mid…" at bounding box center [245, 226] width 228 height 24
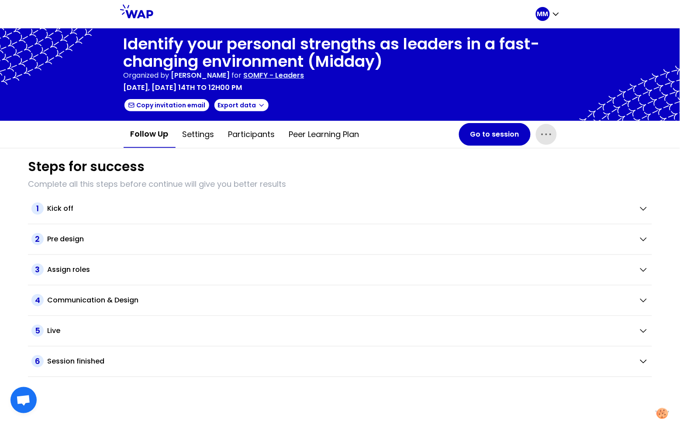
click at [547, 134] on icon "button" at bounding box center [546, 134] width 14 height 14
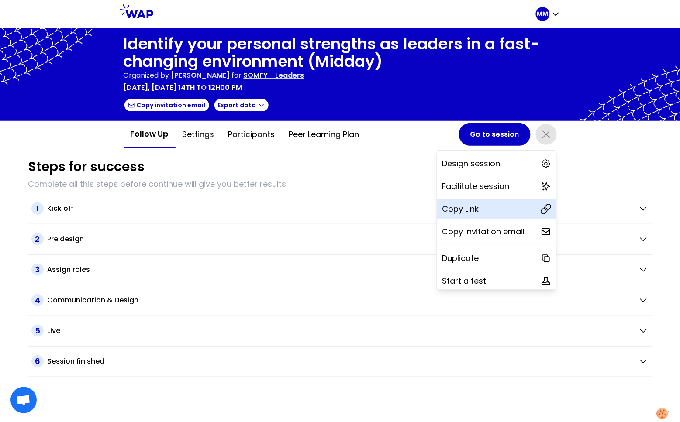
click at [505, 213] on div "Copy Link" at bounding box center [496, 209] width 119 height 19
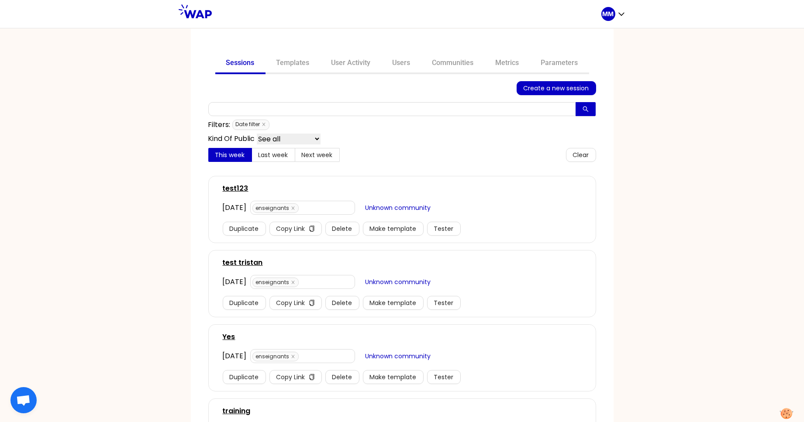
drag, startPoint x: 433, startPoint y: 61, endPoint x: 418, endPoint y: 76, distance: 21.3
click at [433, 61] on link "Communities" at bounding box center [452, 63] width 63 height 21
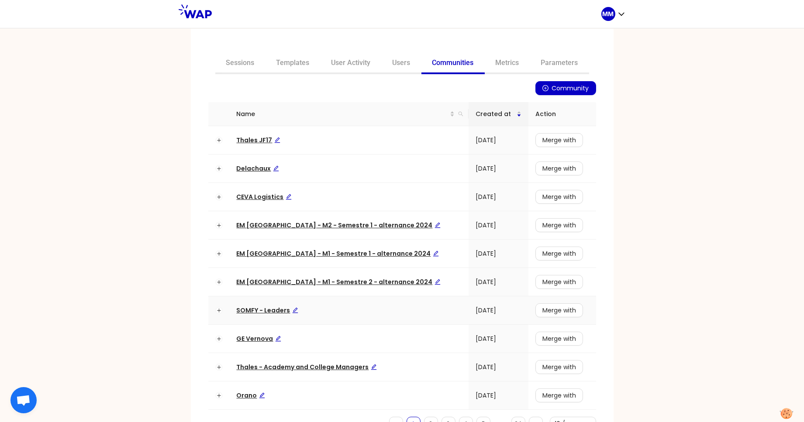
click at [262, 306] on span "SOMFY - Leaders" at bounding box center [268, 310] width 62 height 9
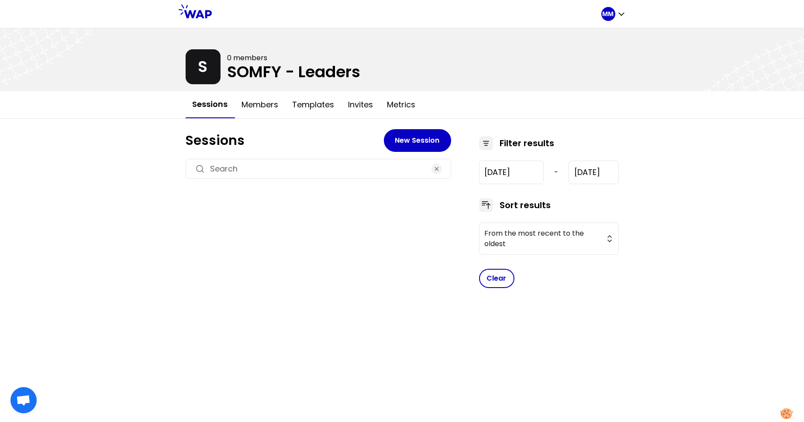
type input "[DATE]"
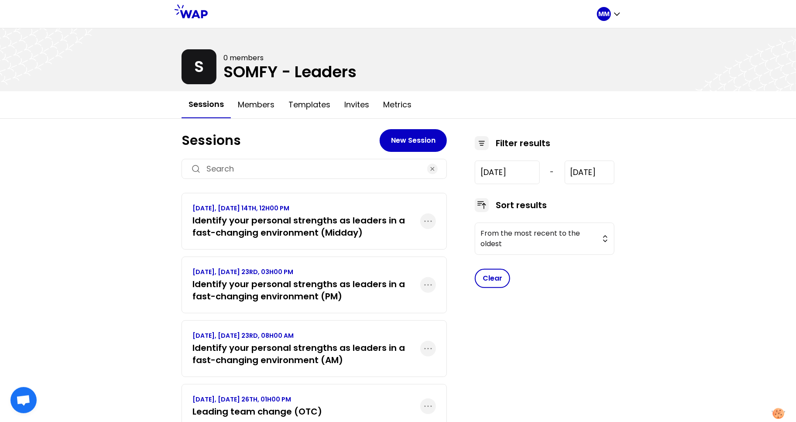
click at [257, 344] on h3 "Identify your personal strengths as leaders in a fast-changing environment (AM)" at bounding box center [307, 354] width 228 height 24
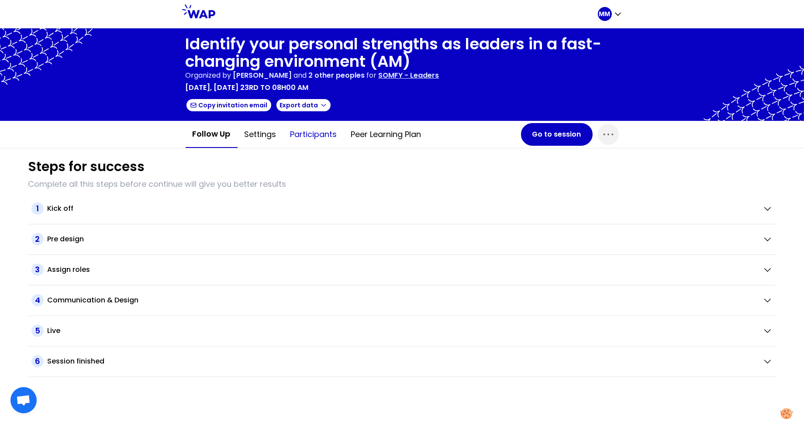
click at [315, 131] on button "Participants" at bounding box center [313, 134] width 61 height 26
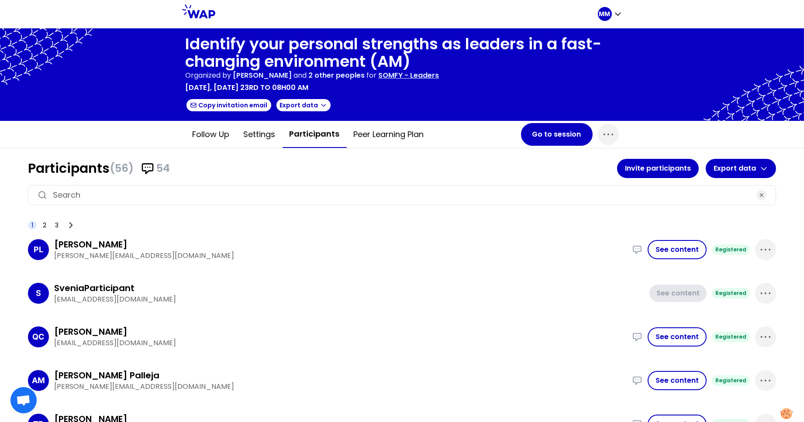
click at [258, 185] on div at bounding box center [402, 195] width 748 height 20
click at [258, 193] on input at bounding box center [402, 195] width 698 height 12
paste input "[PERSON_NAME][EMAIL_ADDRESS][DOMAIN_NAME]"
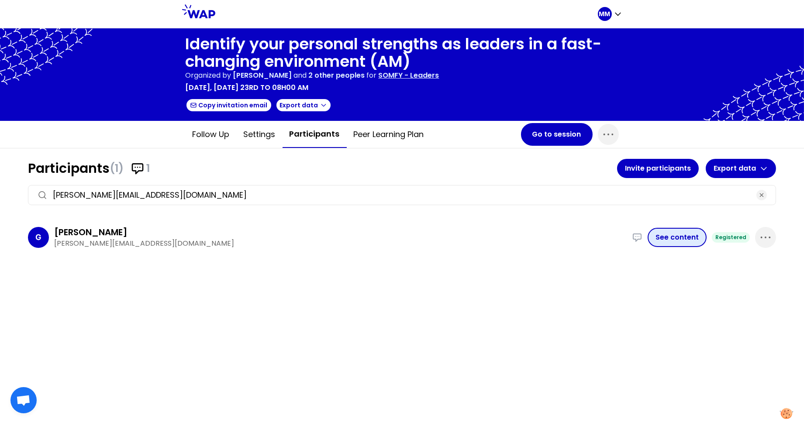
type input "[PERSON_NAME][EMAIL_ADDRESS][DOMAIN_NAME]"
click at [677, 239] on button "See content" at bounding box center [676, 237] width 59 height 19
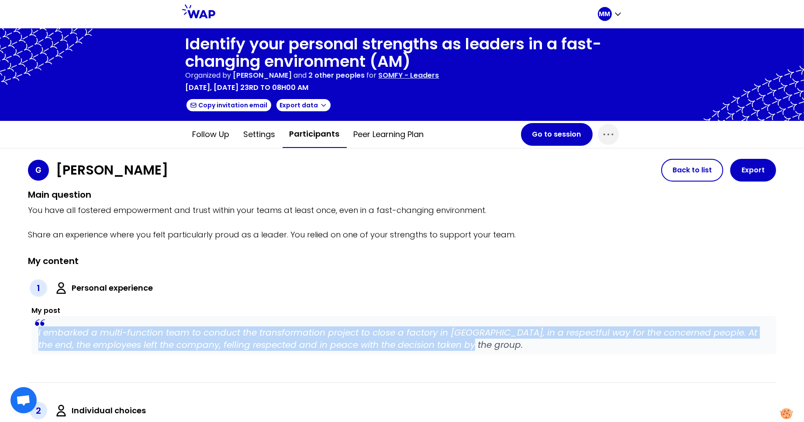
drag, startPoint x: 43, startPoint y: 333, endPoint x: 476, endPoint y: 361, distance: 434.0
click at [476, 361] on div "1 Personal experience My post I embarked a multi-function team to conduct the t…" at bounding box center [402, 327] width 748 height 112
copy p "I embarked a multi-function team to conduct the transformation project to close…"
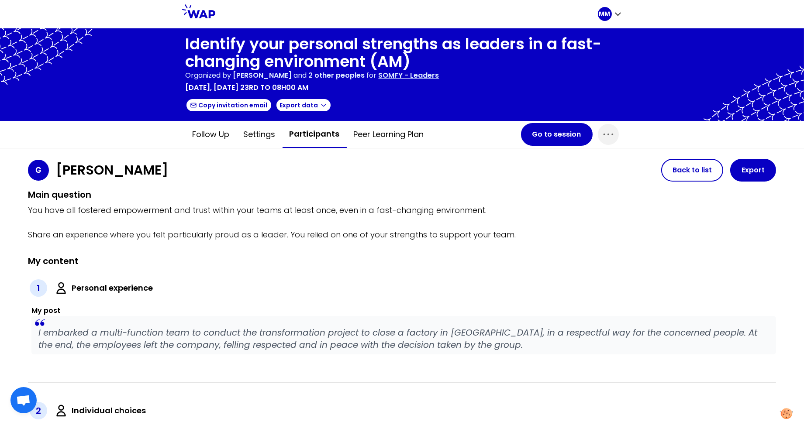
click at [439, 76] on p "SOMFY - Leaders" at bounding box center [408, 75] width 61 height 10
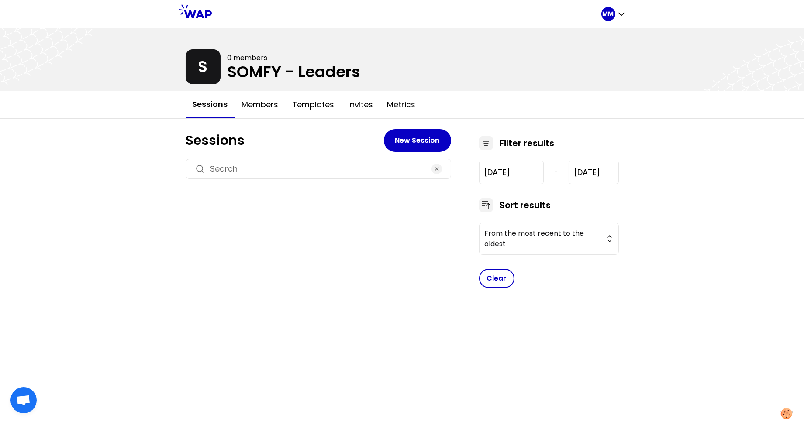
type input "[DATE]"
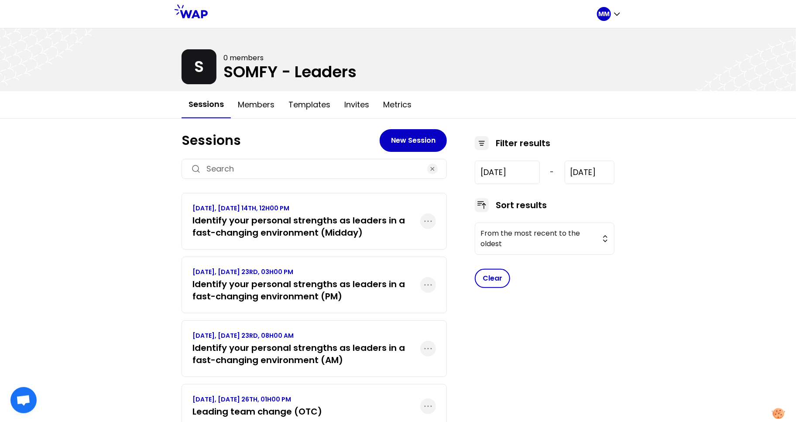
click at [372, 223] on h3 "Identify your personal strengths as leaders in a fast-changing environment (Mid…" at bounding box center [307, 226] width 228 height 24
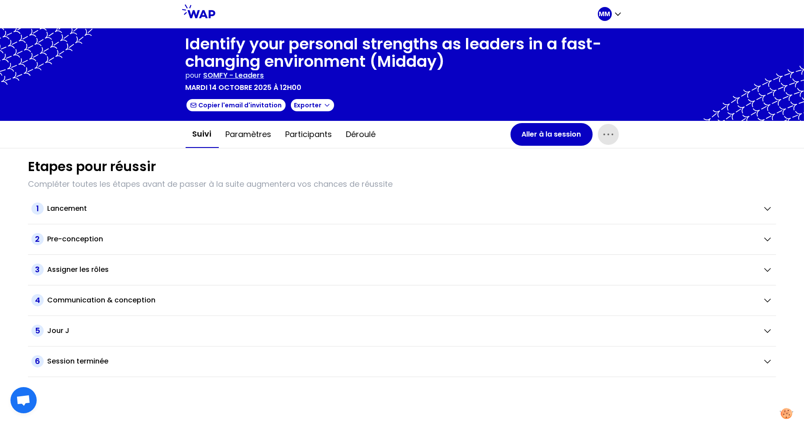
click at [601, 130] on icon "button" at bounding box center [608, 134] width 14 height 14
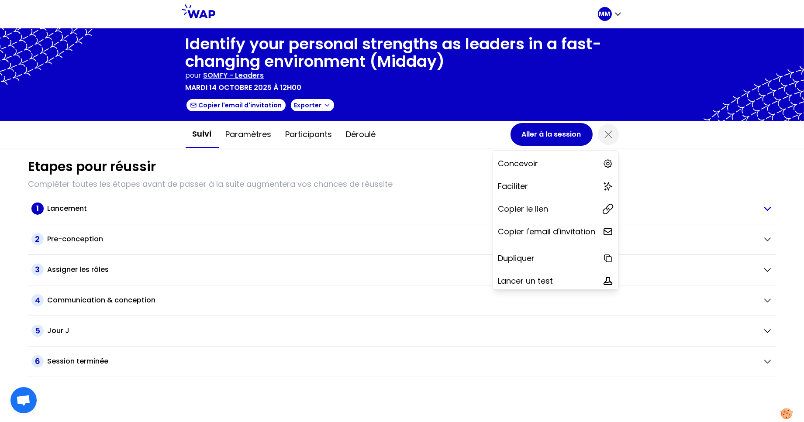
click at [526, 203] on p "Copier le lien" at bounding box center [523, 209] width 50 height 12
